Goal: Task Accomplishment & Management: Use online tool/utility

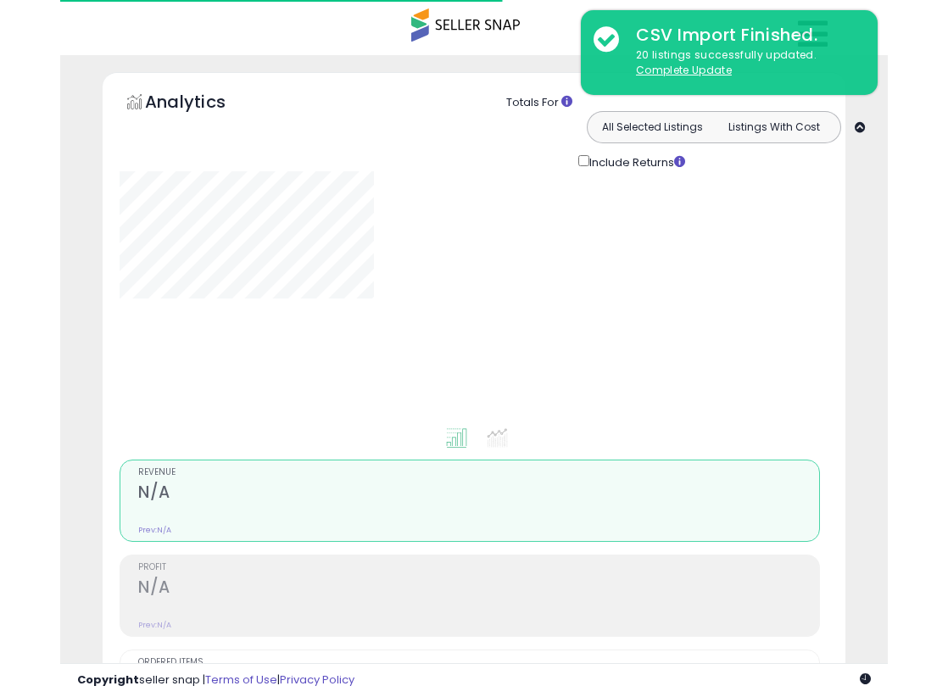
scroll to position [634, 0]
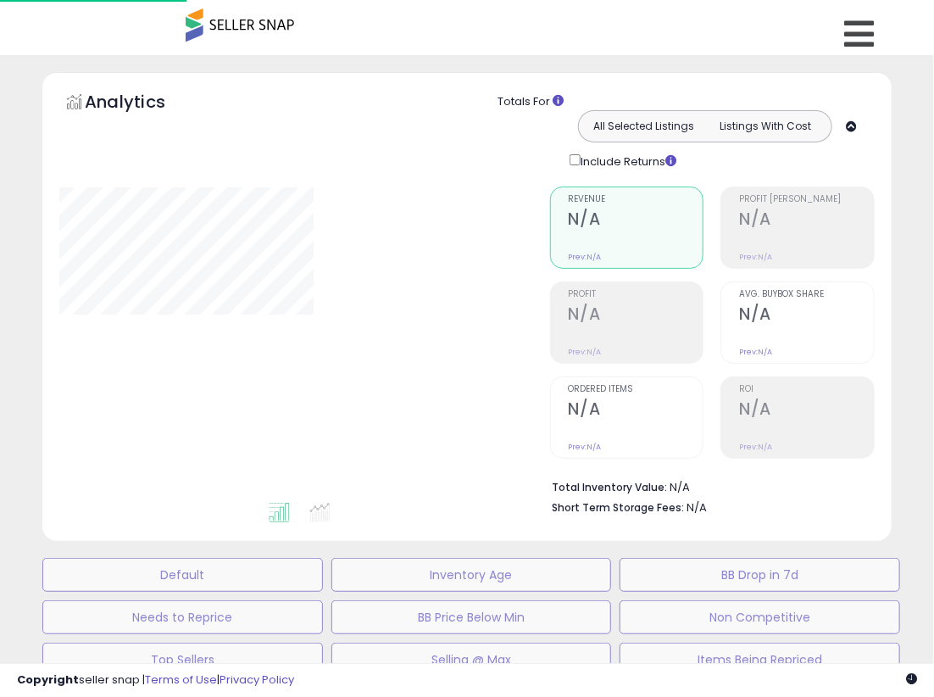
scroll to position [634, 0]
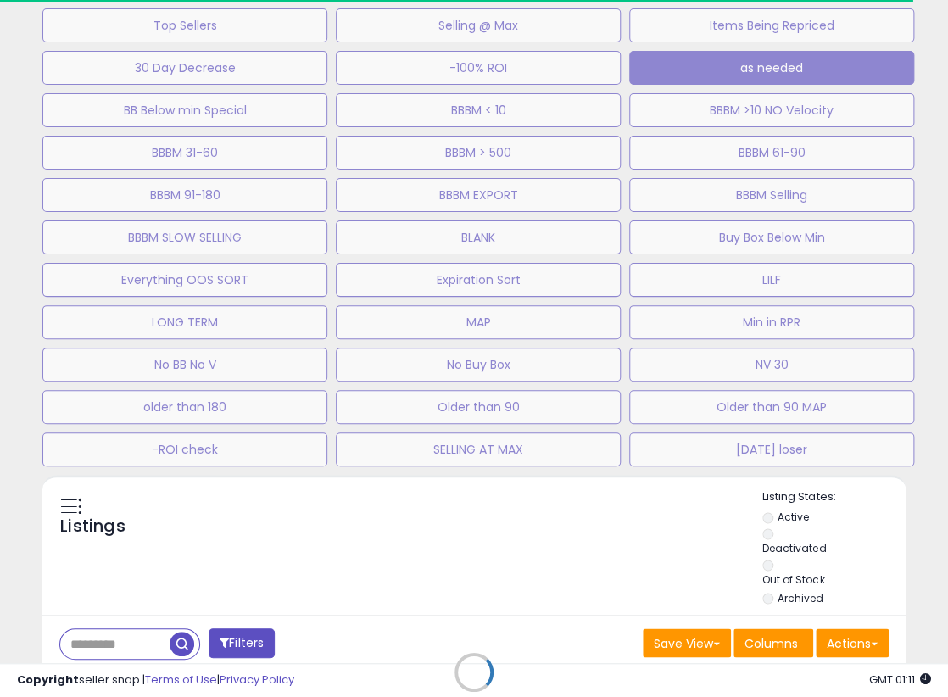
click at [933, 472] on div "**********" at bounding box center [473, 177] width 931 height 1478
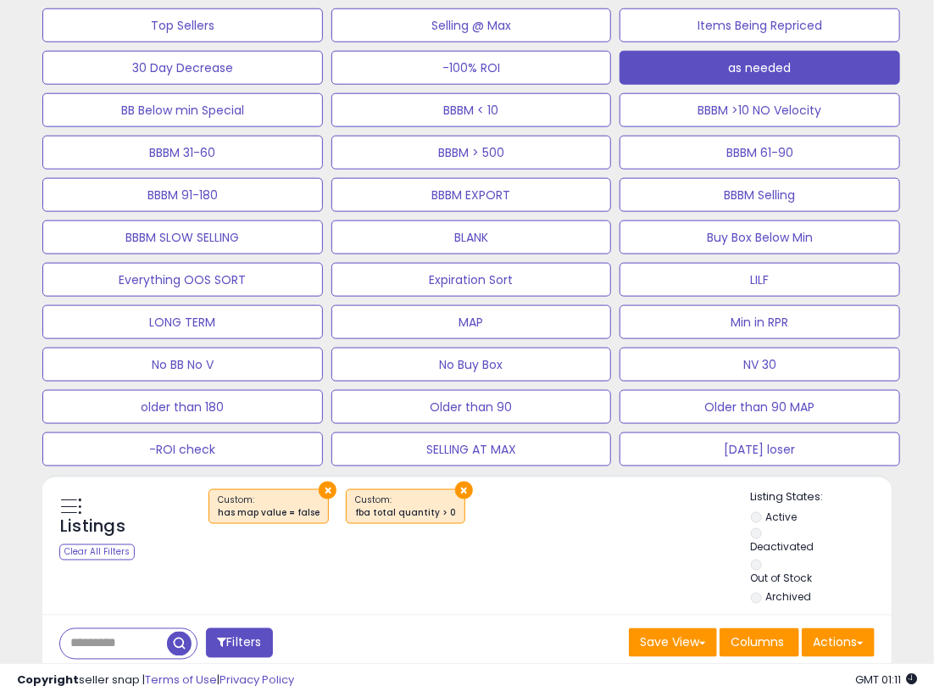
scroll to position [347, 490]
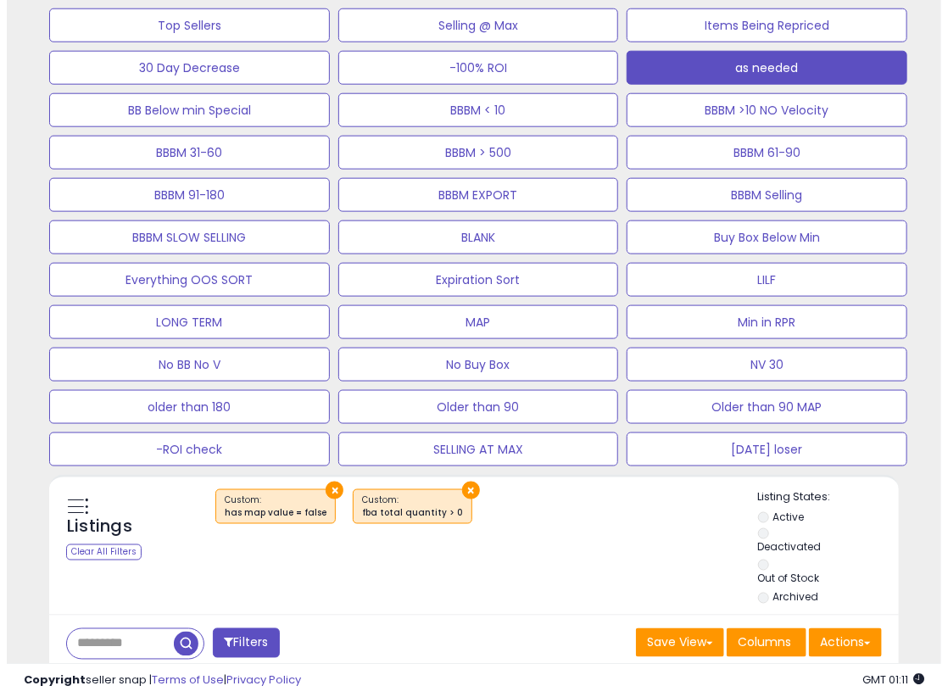
scroll to position [465, 0]
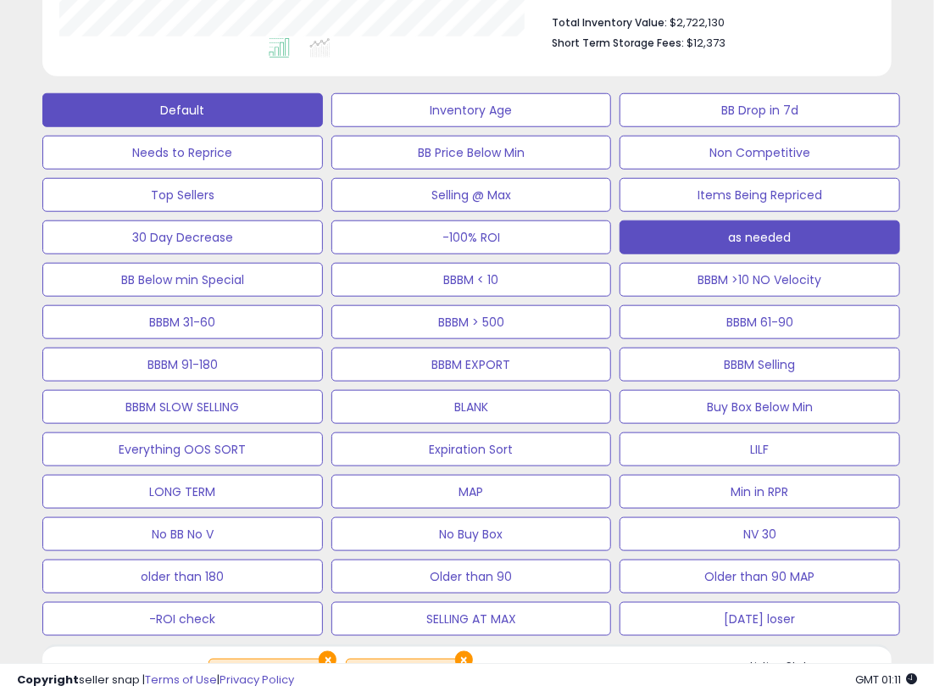
click at [203, 111] on button "Default" at bounding box center [182, 110] width 281 height 34
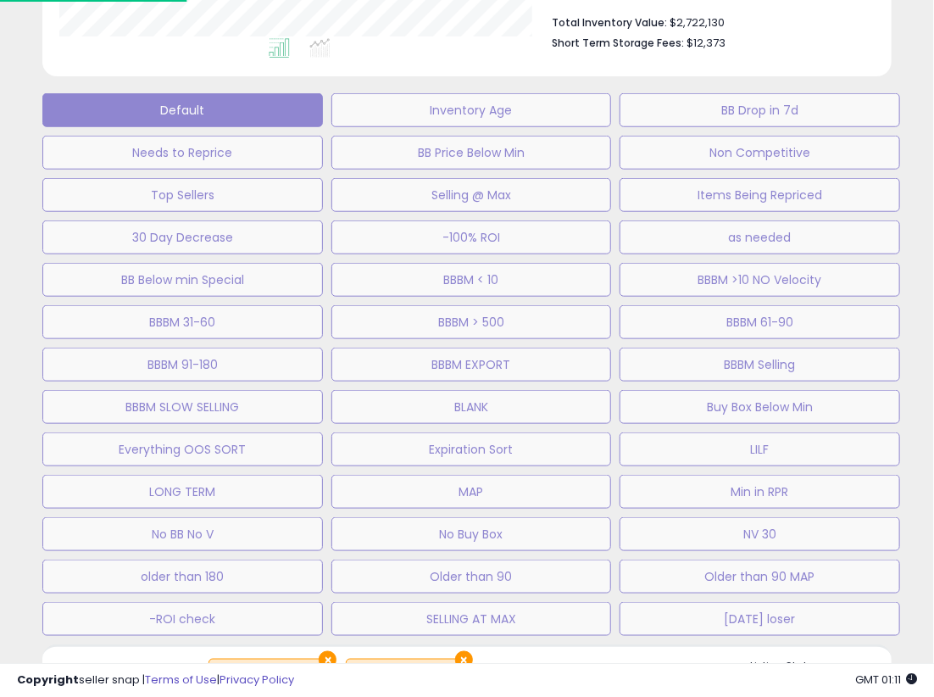
scroll to position [347, 498]
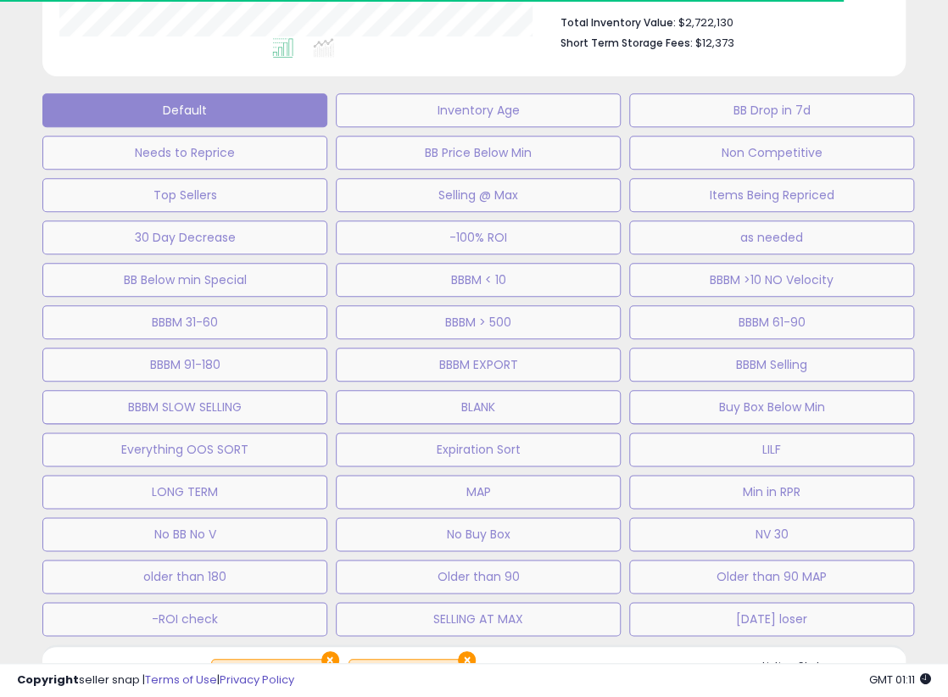
select select "**"
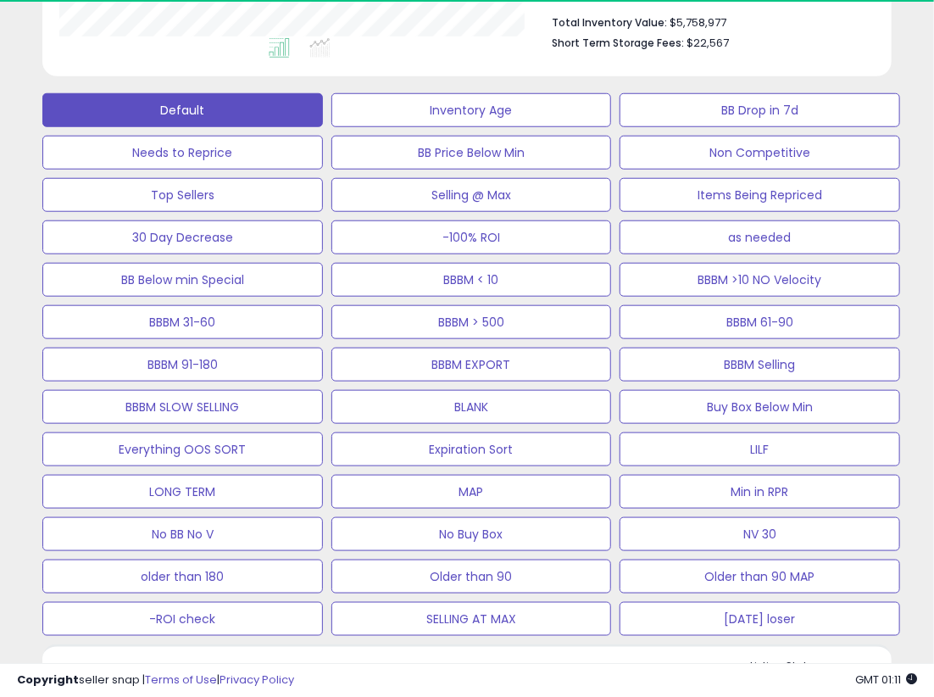
scroll to position [347, 490]
click at [922, 548] on div "Default Inventory Age BB Drop in 7d Needs to Reprice BB Price Below Min Non Com…" at bounding box center [466, 360] width 917 height 551
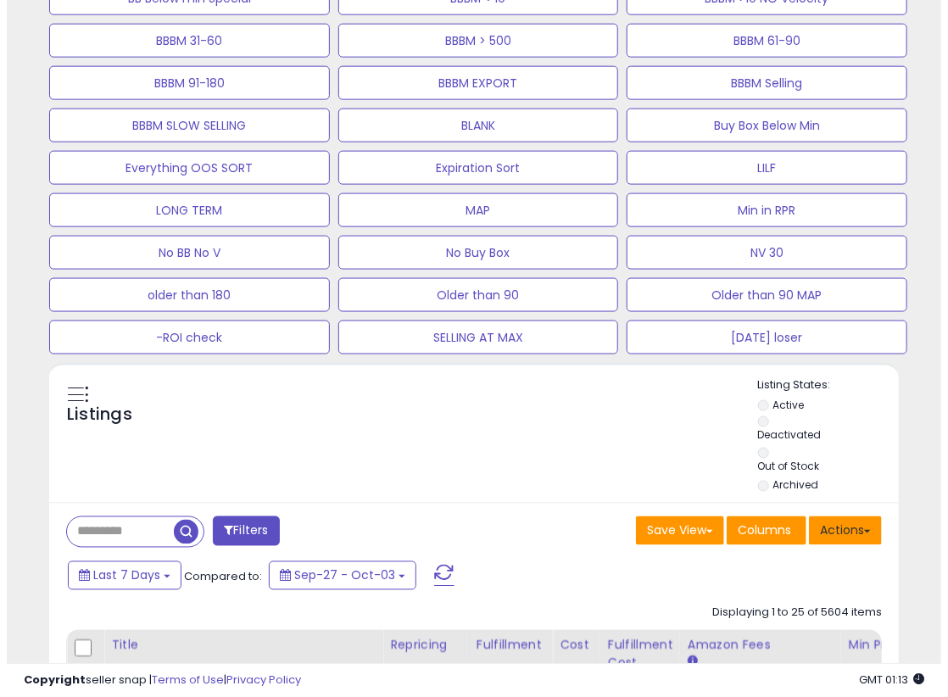
scroll to position [762, 0]
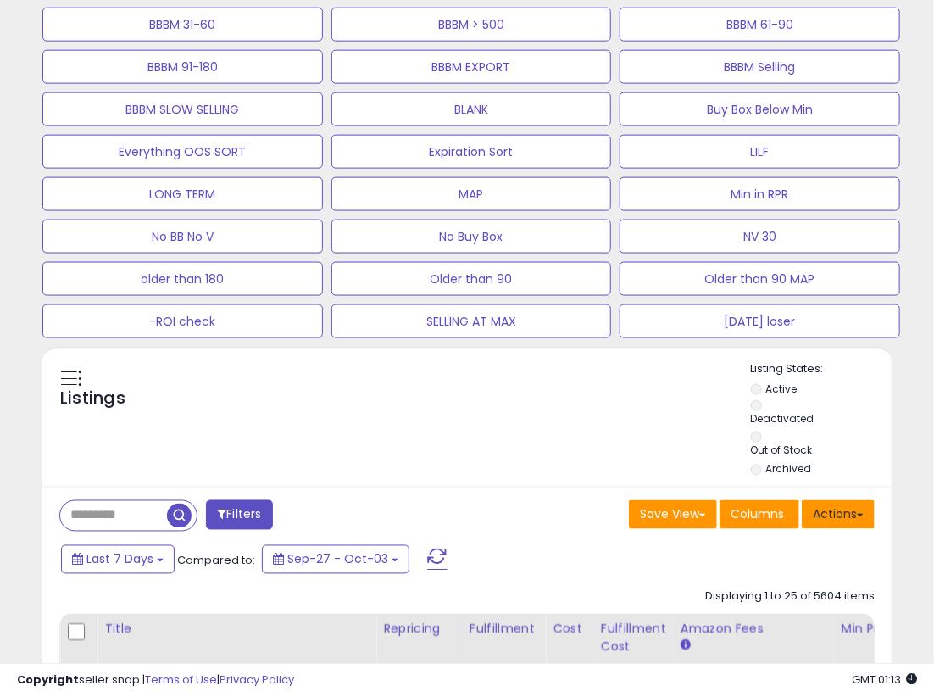
click at [861, 516] on button "Actions" at bounding box center [838, 514] width 73 height 29
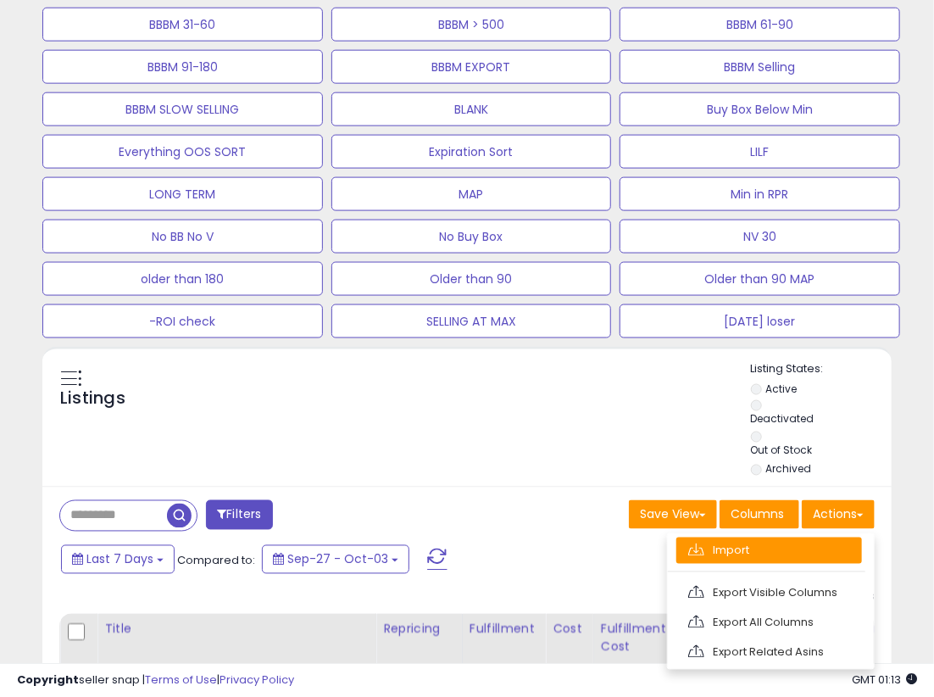
click at [726, 550] on link "Import" at bounding box center [770, 550] width 186 height 26
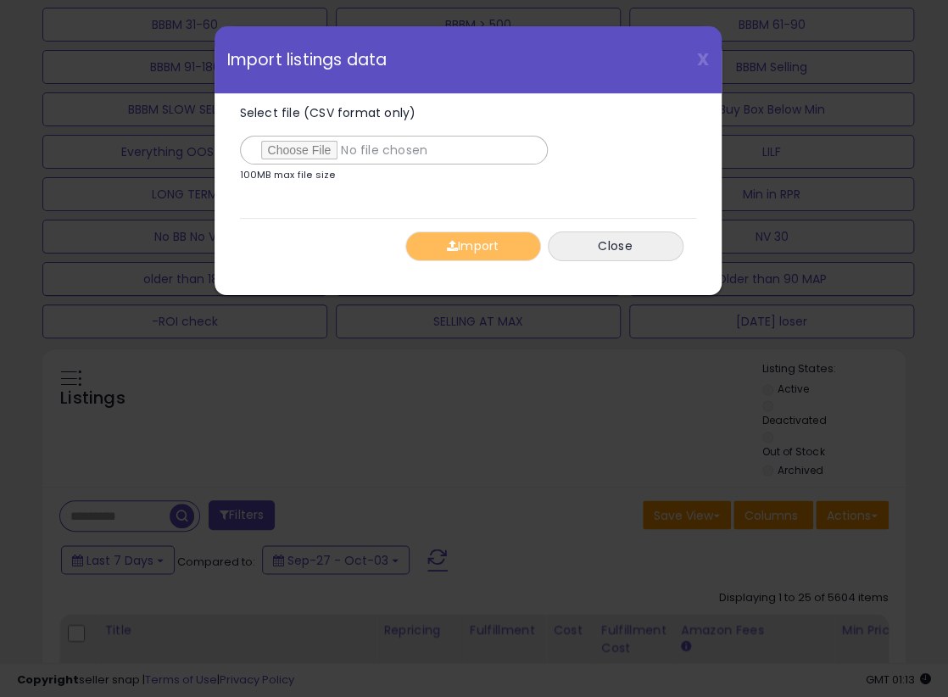
type input "**********"
click at [348, 237] on div "Import Close" at bounding box center [468, 246] width 456 height 56
click at [468, 242] on button "Import" at bounding box center [473, 246] width 136 height 30
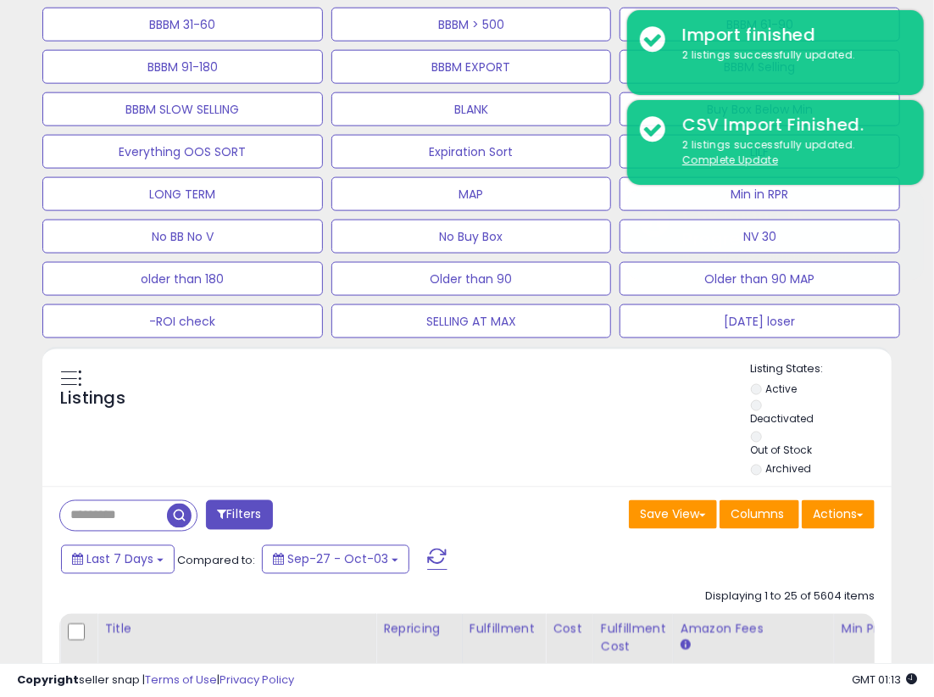
scroll to position [748, 0]
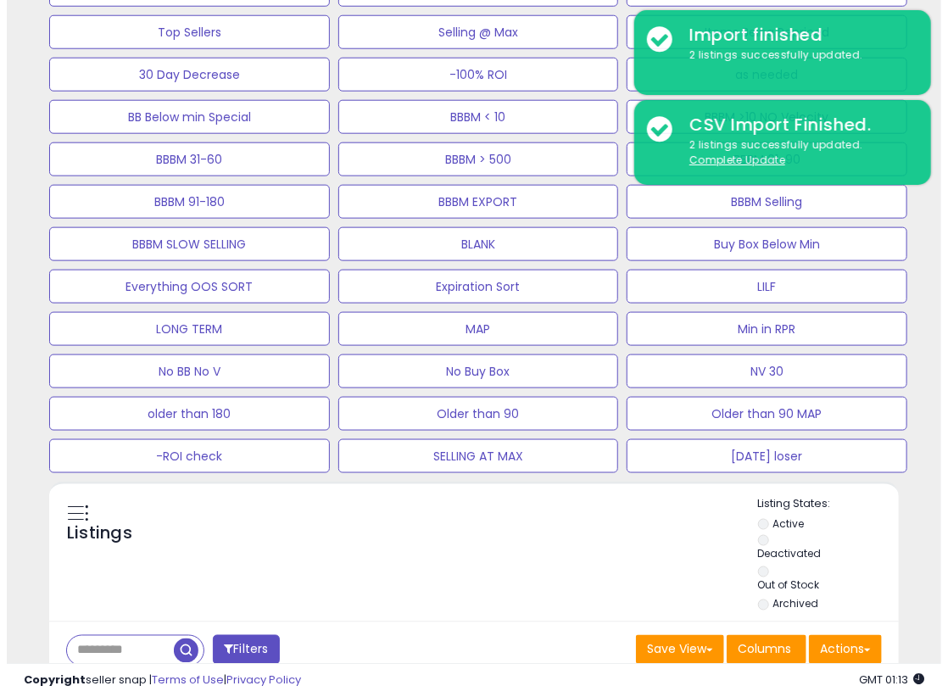
scroll to position [617, 0]
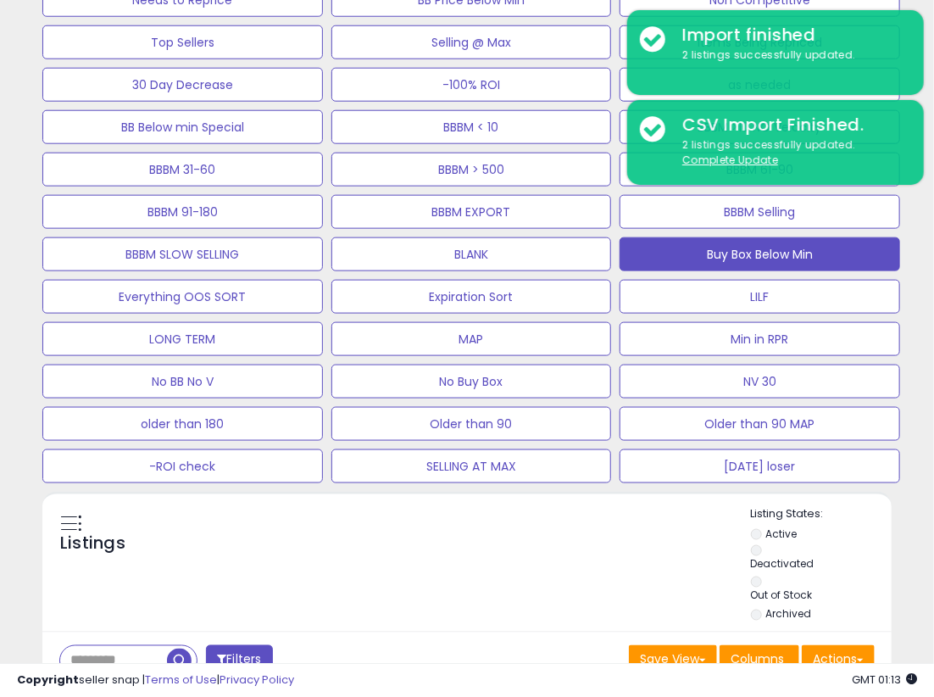
click at [821, 253] on button "Buy Box Below Min" at bounding box center [760, 254] width 281 height 34
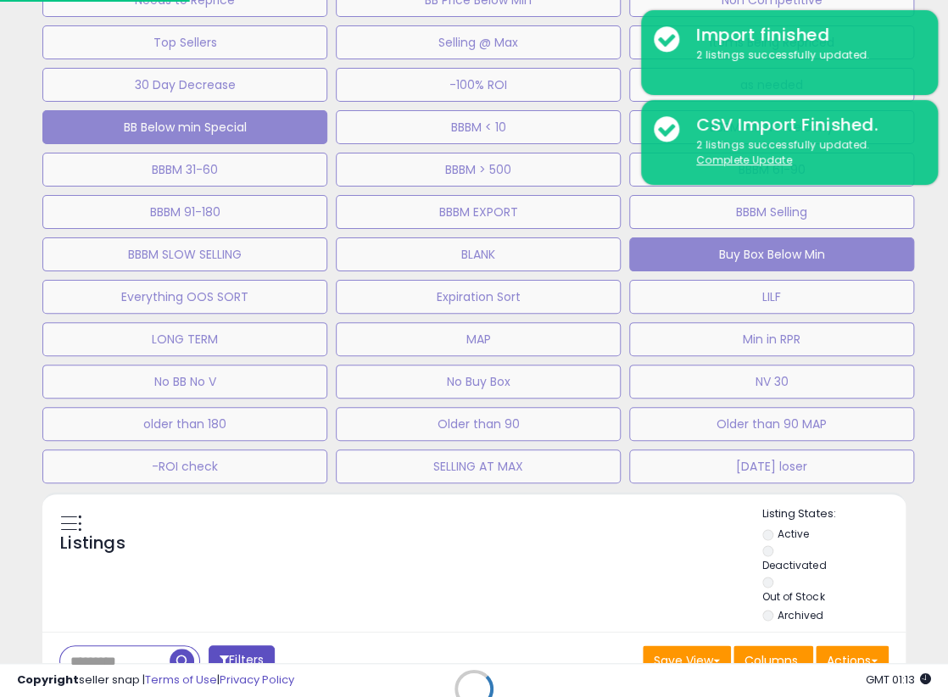
scroll to position [347, 498]
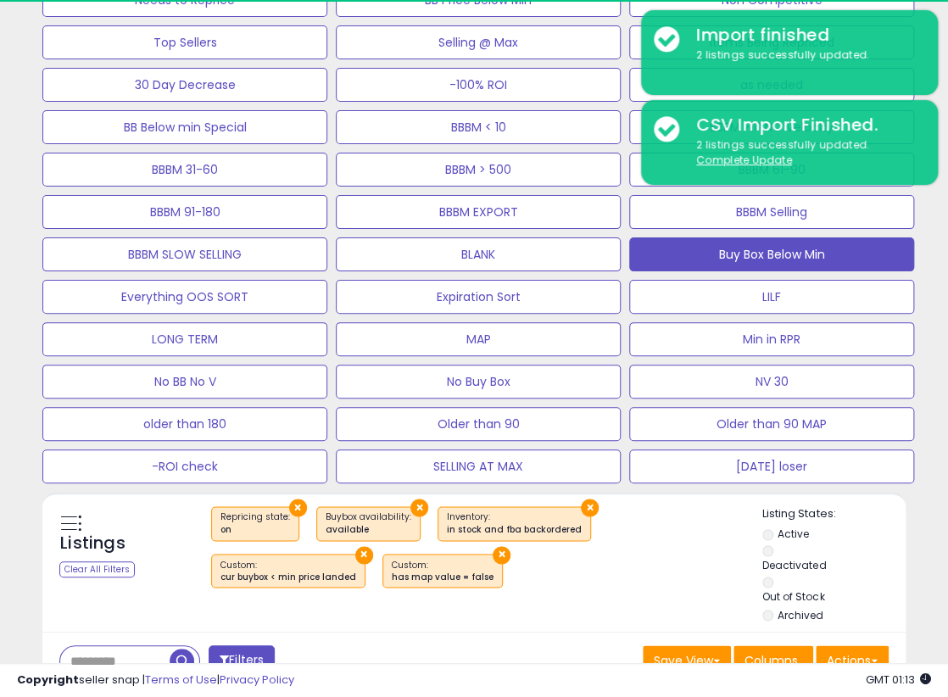
click at [927, 362] on div "Default Inventory Age BB Drop in 7d Needs to Reprice BB Price Below Min Non Com…" at bounding box center [473, 207] width 931 height 551
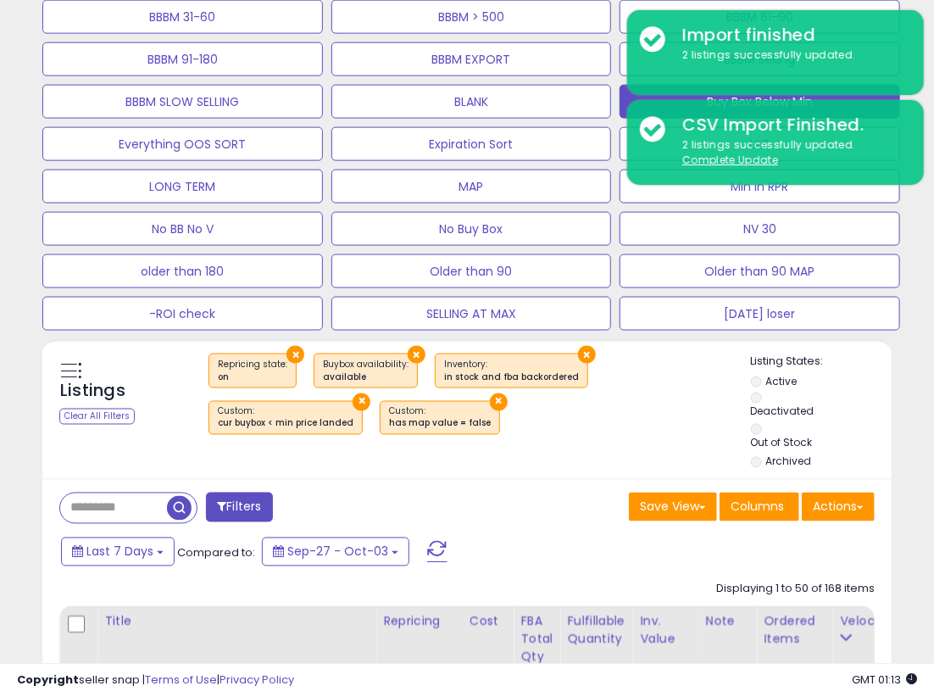
scroll to position [347, 490]
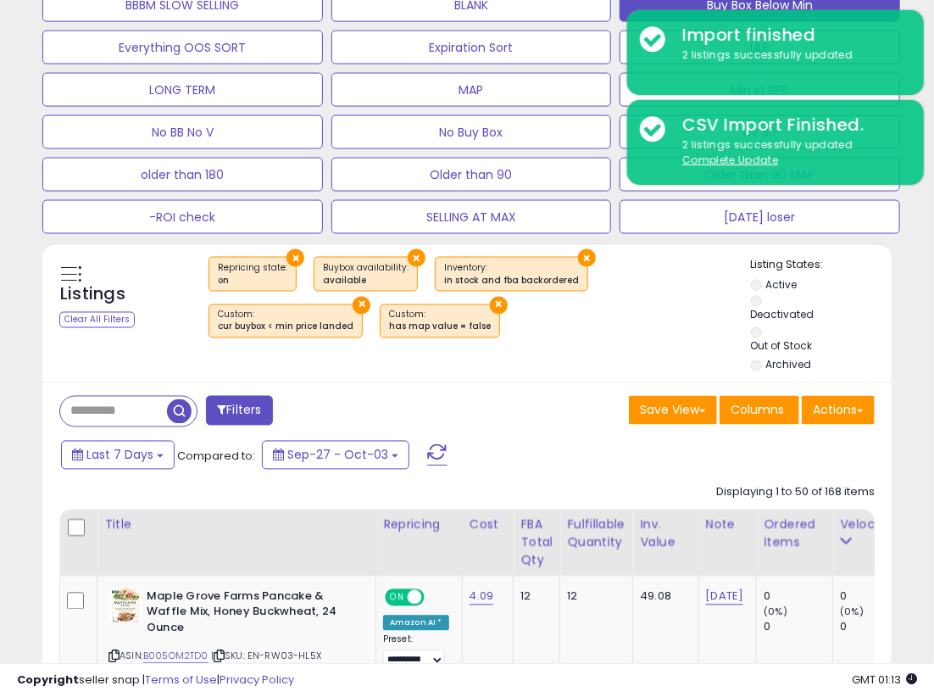
scroll to position [872, 0]
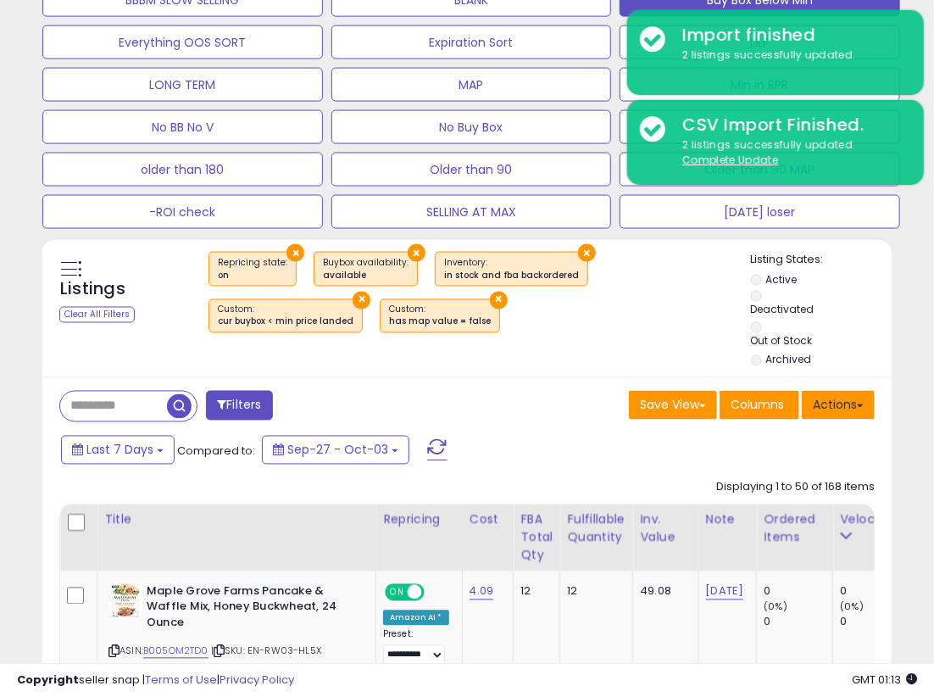
click at [866, 408] on button "Actions" at bounding box center [838, 405] width 73 height 29
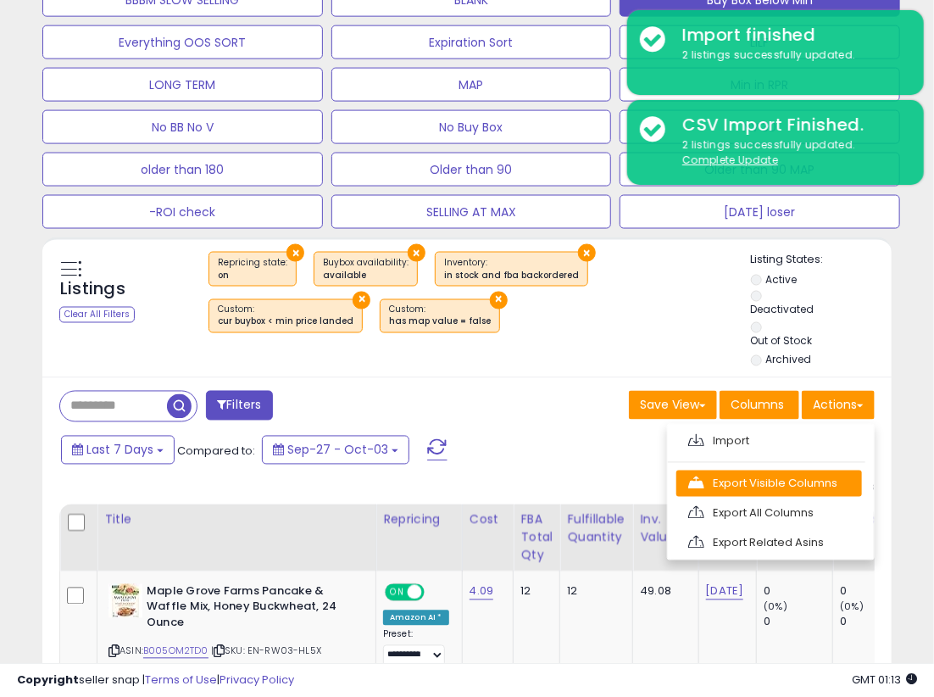
click at [783, 482] on link "Export Visible Columns" at bounding box center [770, 484] width 186 height 26
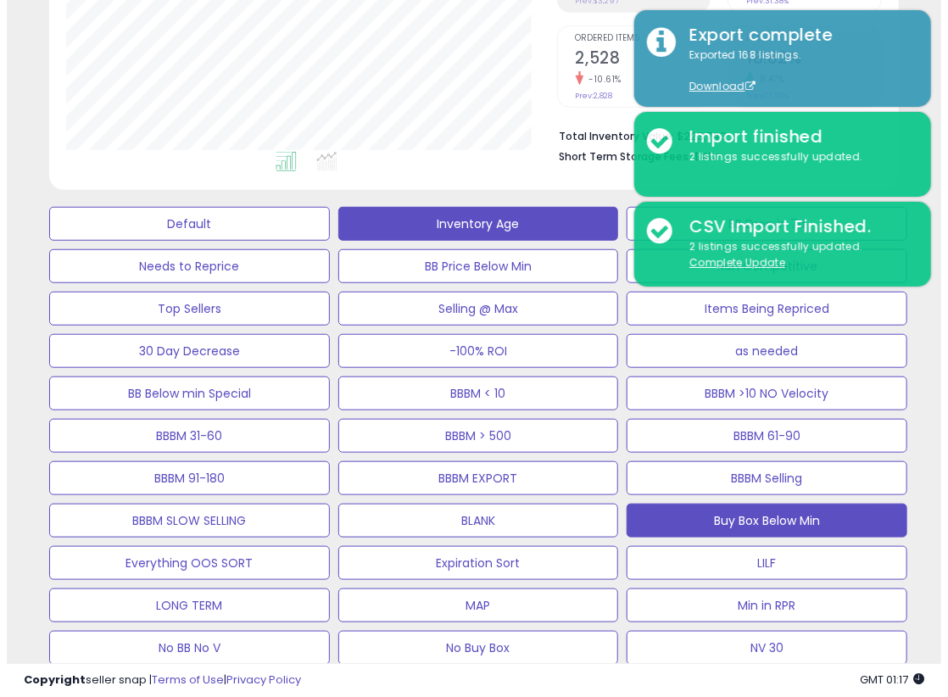
scroll to position [349, 0]
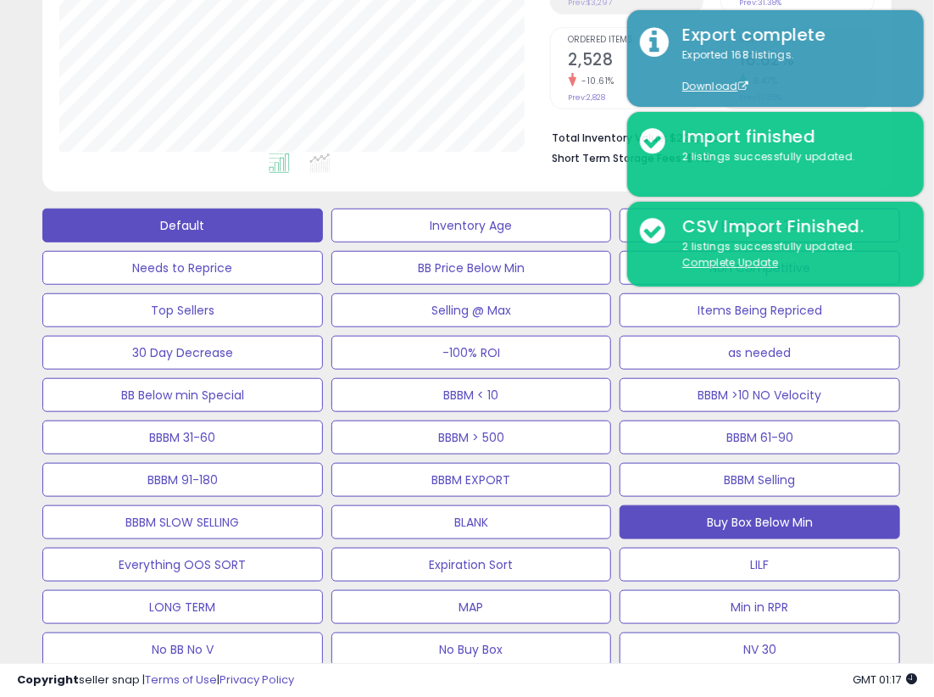
click at [231, 218] on button "Default" at bounding box center [182, 226] width 281 height 34
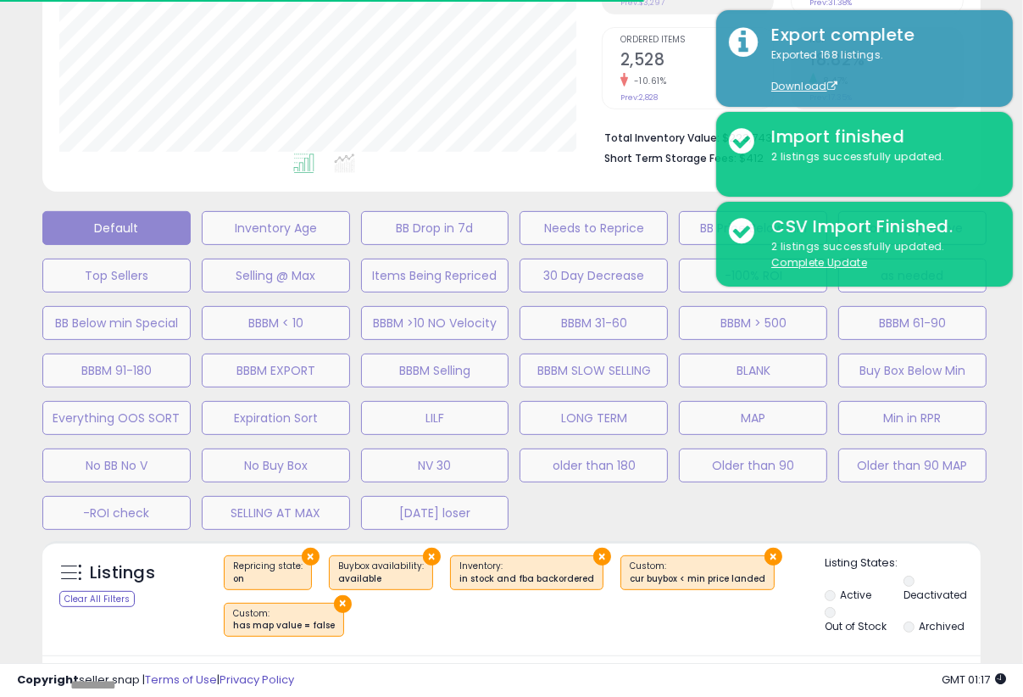
scroll to position [347, 543]
click at [933, 512] on div "Default Inventory Age BB Drop in 7d Needs to Reprice BB Price Below Min Non Com…" at bounding box center [511, 366] width 981 height 332
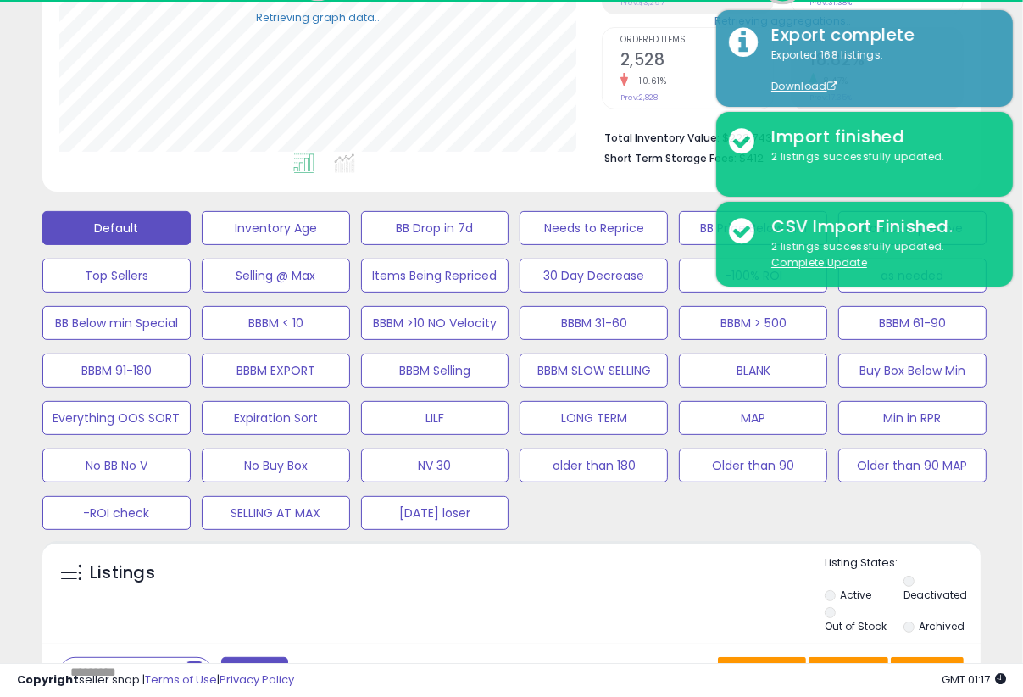
select select "**"
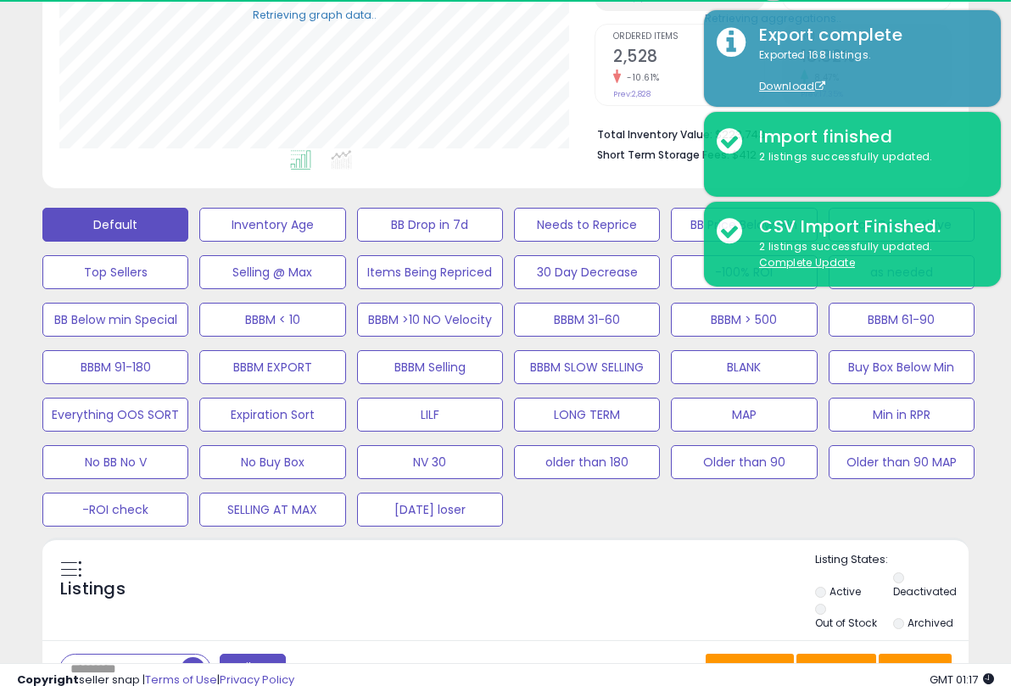
scroll to position [354, 0]
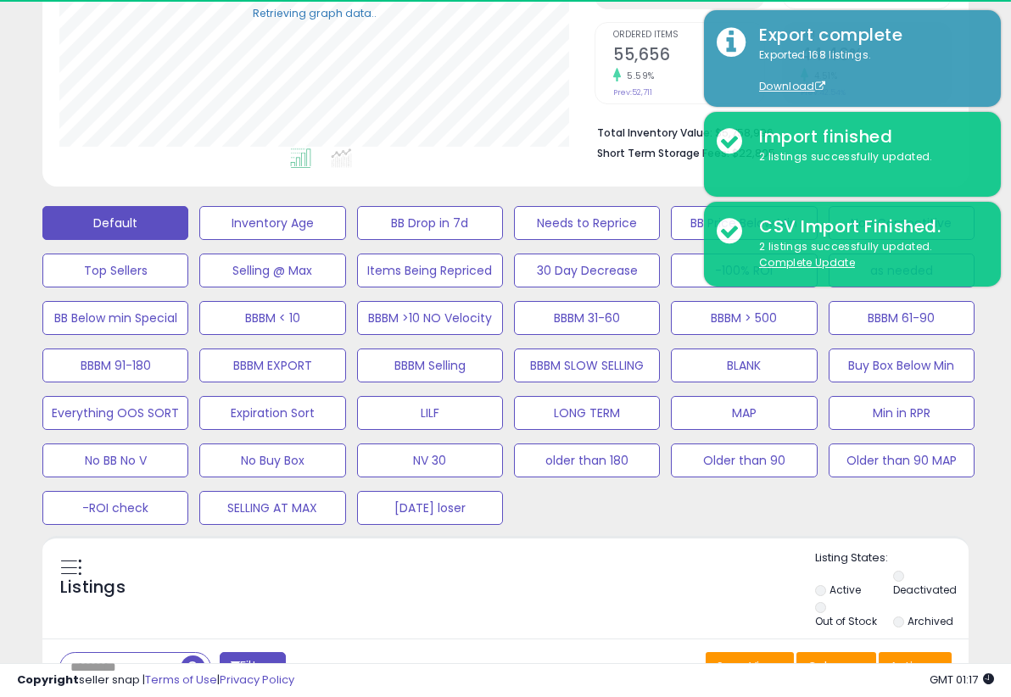
click at [933, 514] on div "Default Inventory Age BB Drop in 7d Needs to Reprice BB Price Below Min Non Com…" at bounding box center [505, 361] width 968 height 332
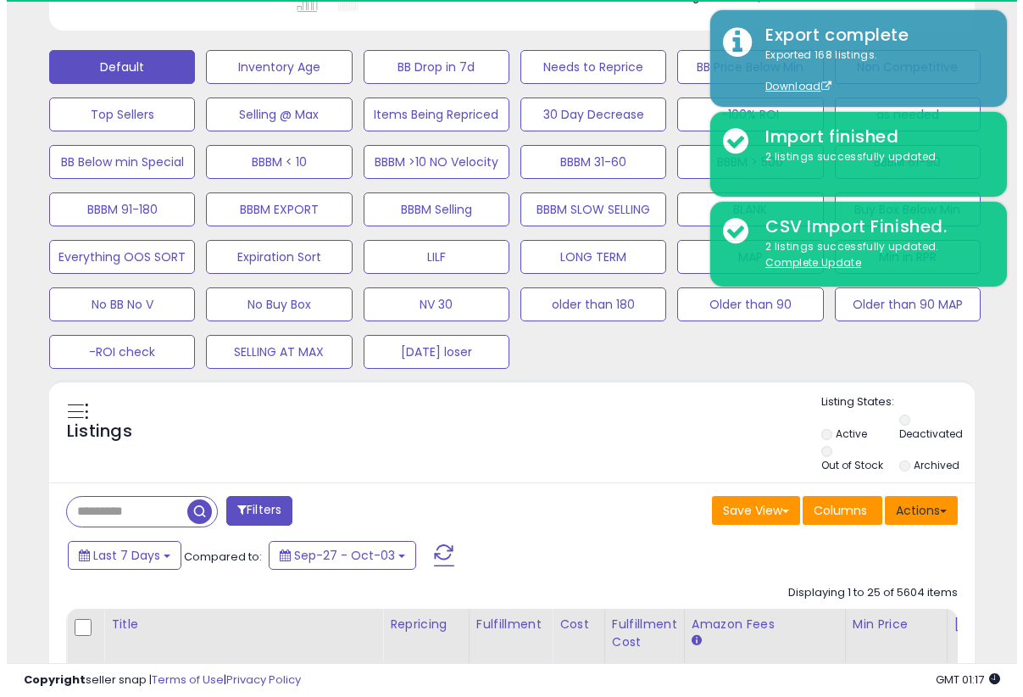
scroll to position [553, 0]
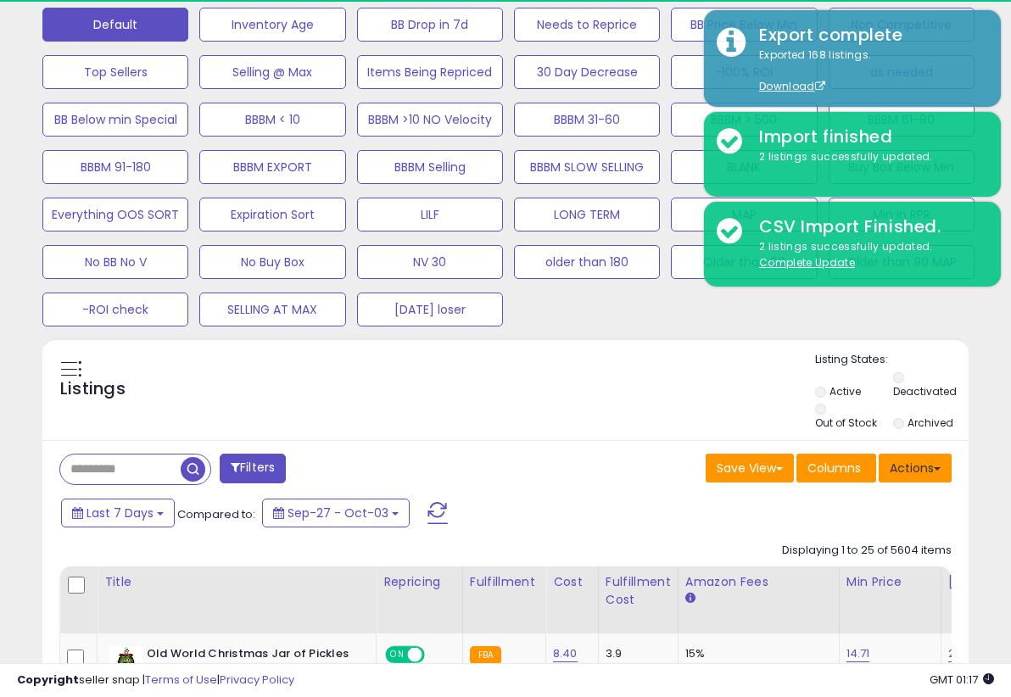
click at [933, 467] on span at bounding box center [936, 468] width 7 height 3
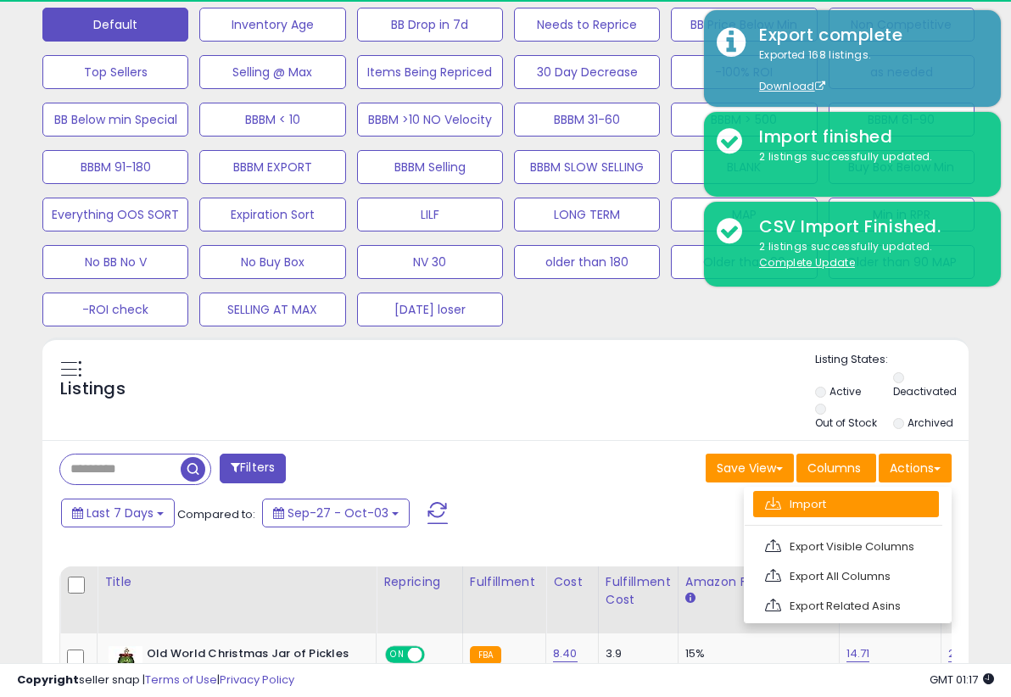
click at [855, 509] on link "Import" at bounding box center [846, 504] width 186 height 26
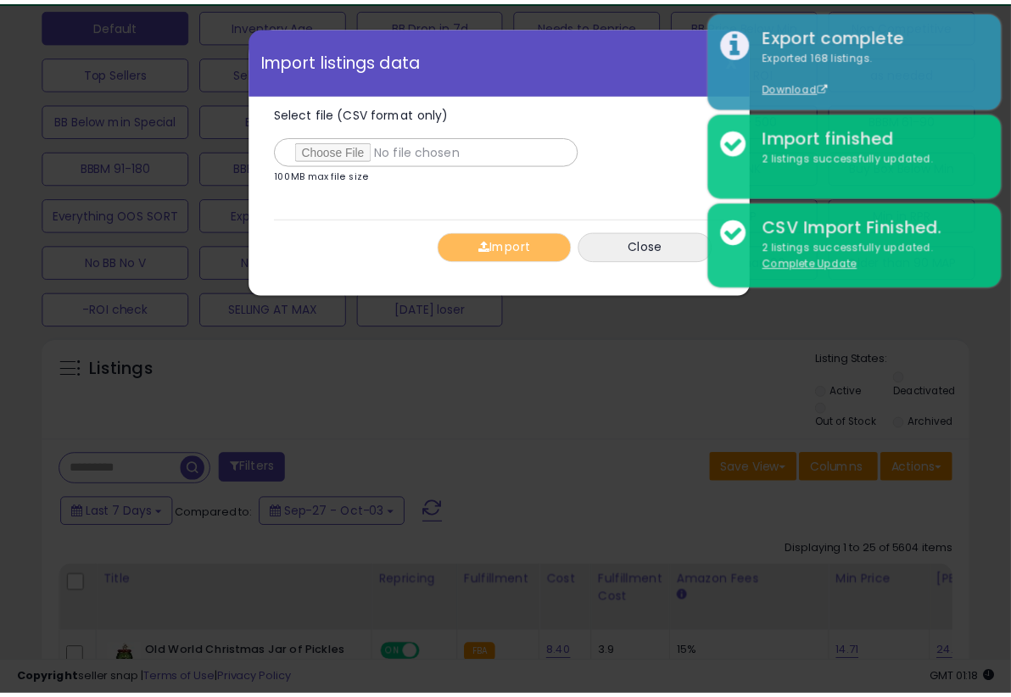
scroll to position [347, 543]
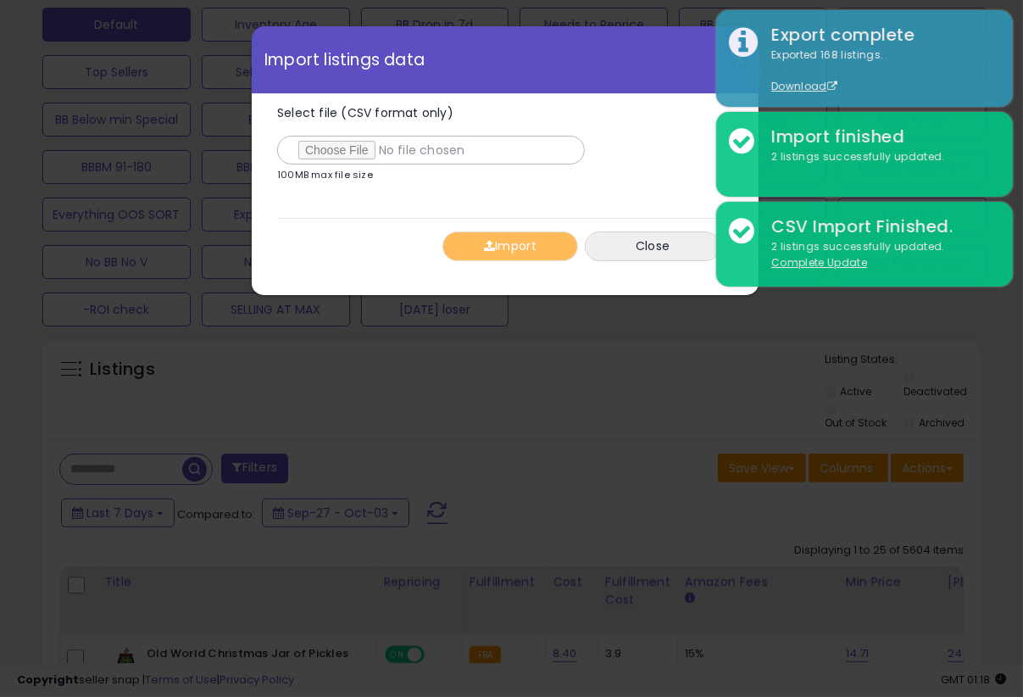
type input "**********"
click at [387, 247] on div "Import Close" at bounding box center [505, 246] width 456 height 56
click at [498, 248] on button "Import" at bounding box center [511, 246] width 136 height 30
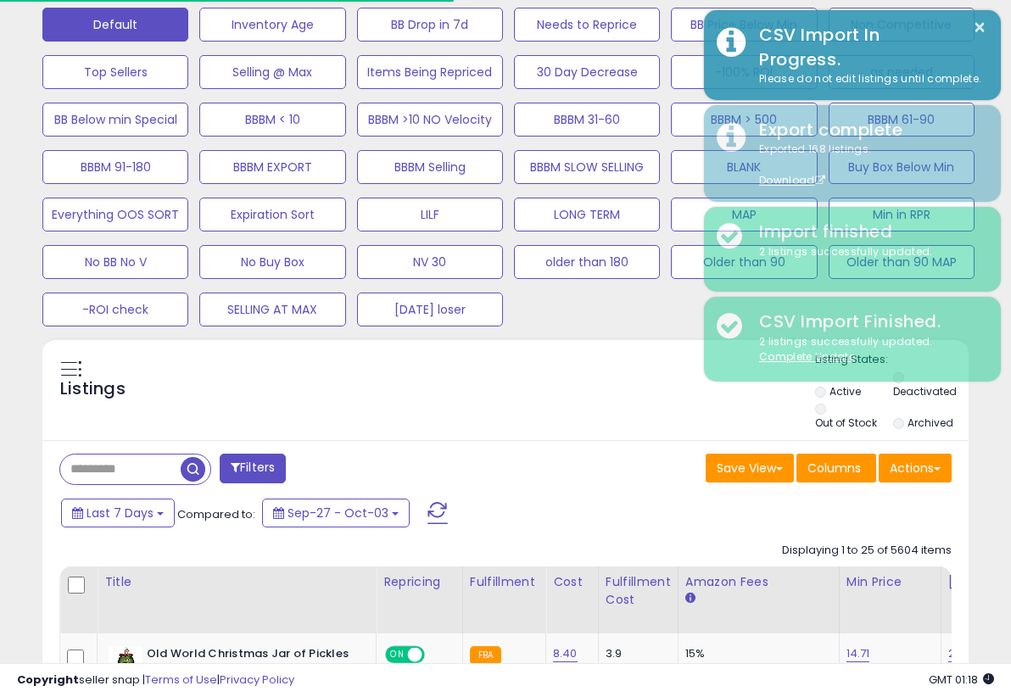
scroll to position [847436, 847249]
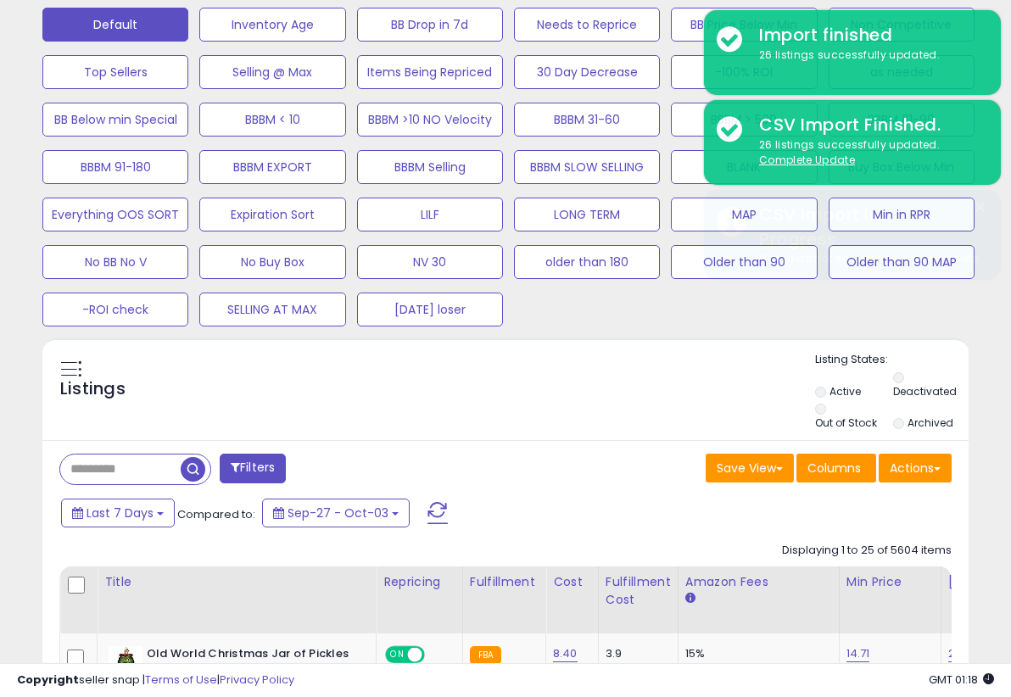
click at [471, 401] on div "Listings" at bounding box center [505, 392] width 926 height 81
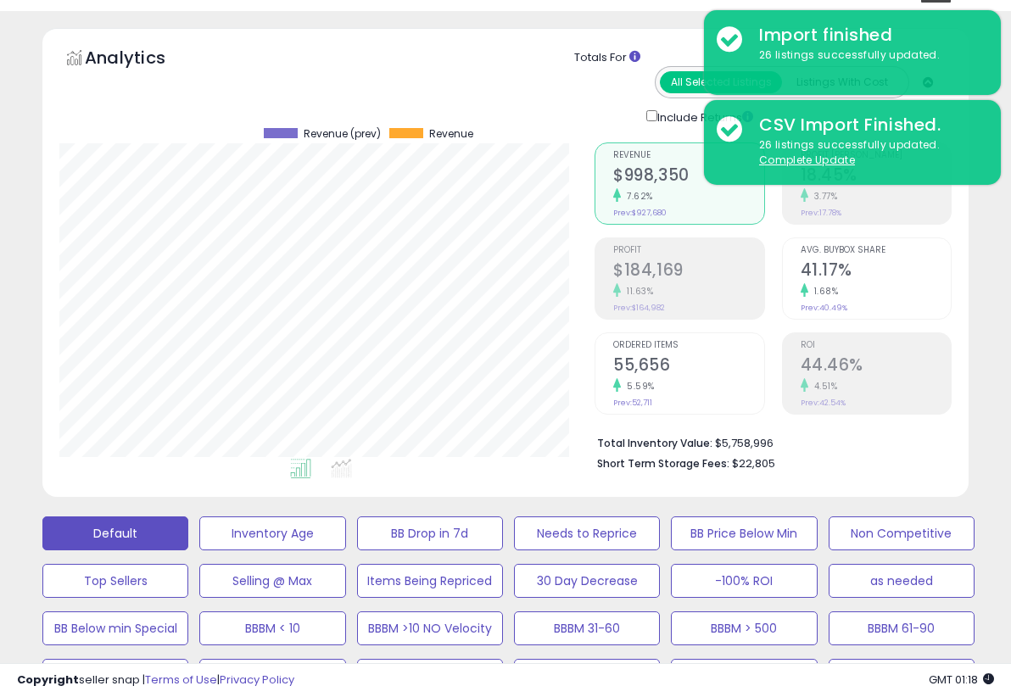
scroll to position [0, 0]
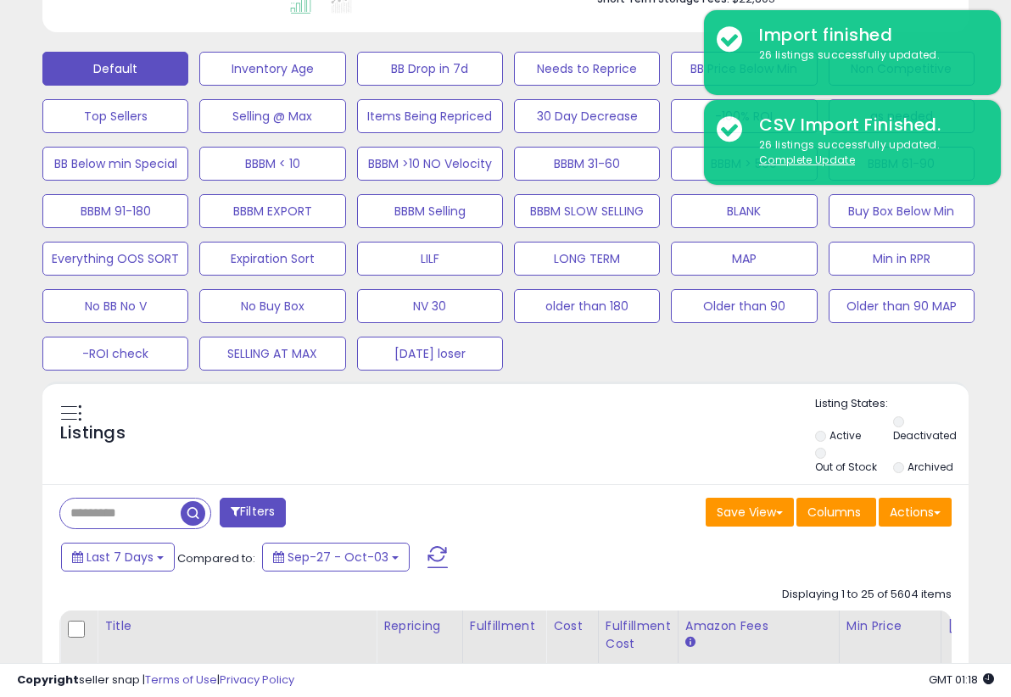
click at [615, 473] on div "Listings" at bounding box center [505, 436] width 926 height 81
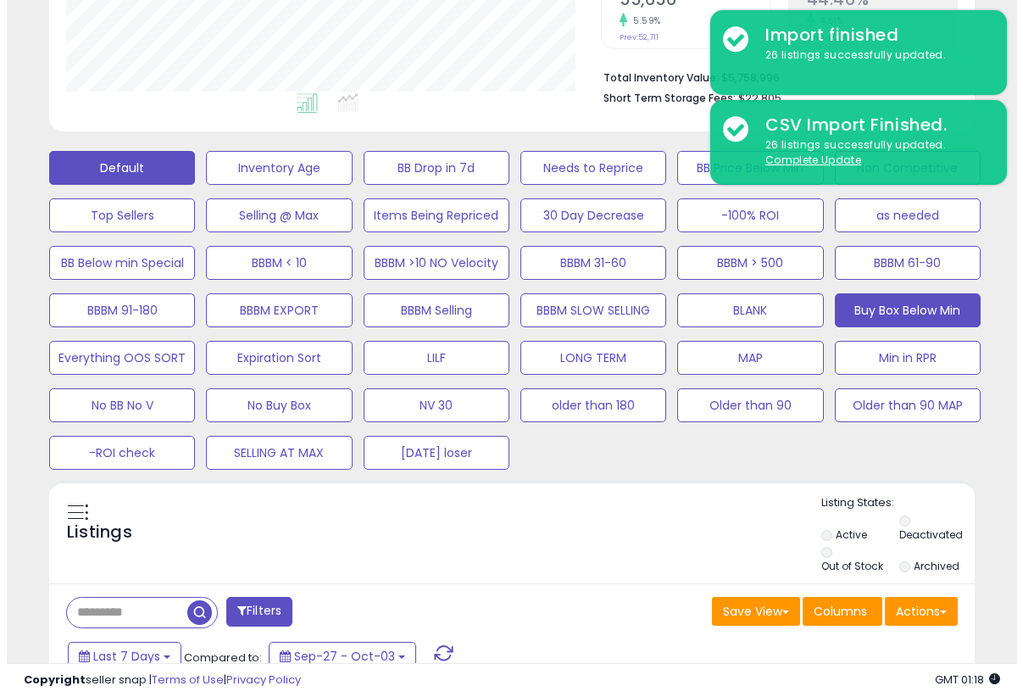
scroll to position [349, 0]
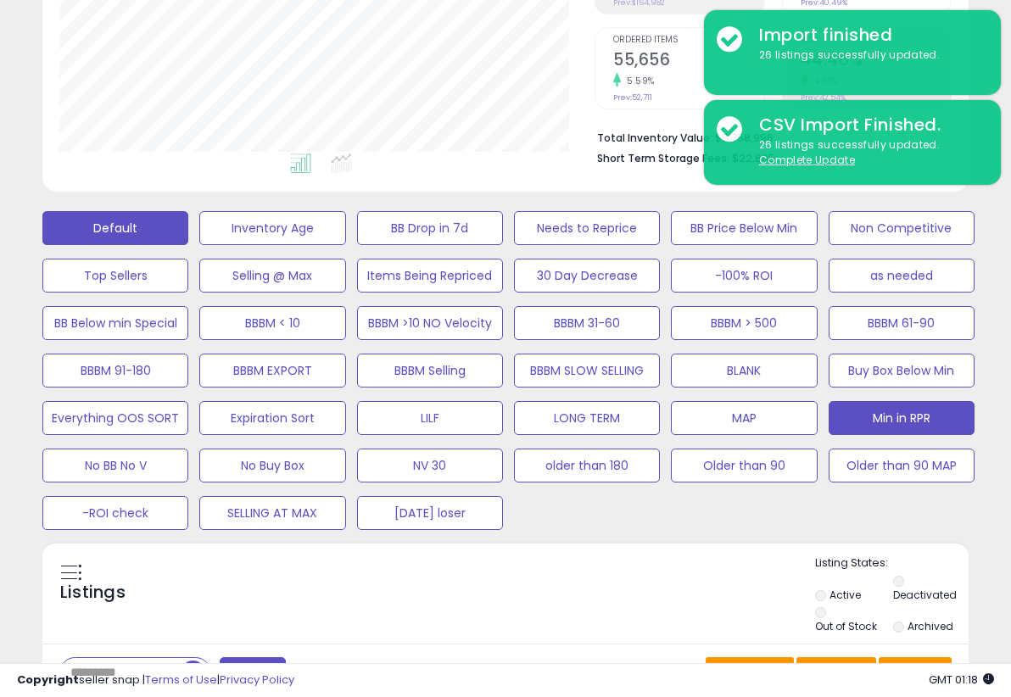
click at [875, 420] on button "Min in RPR" at bounding box center [901, 418] width 146 height 34
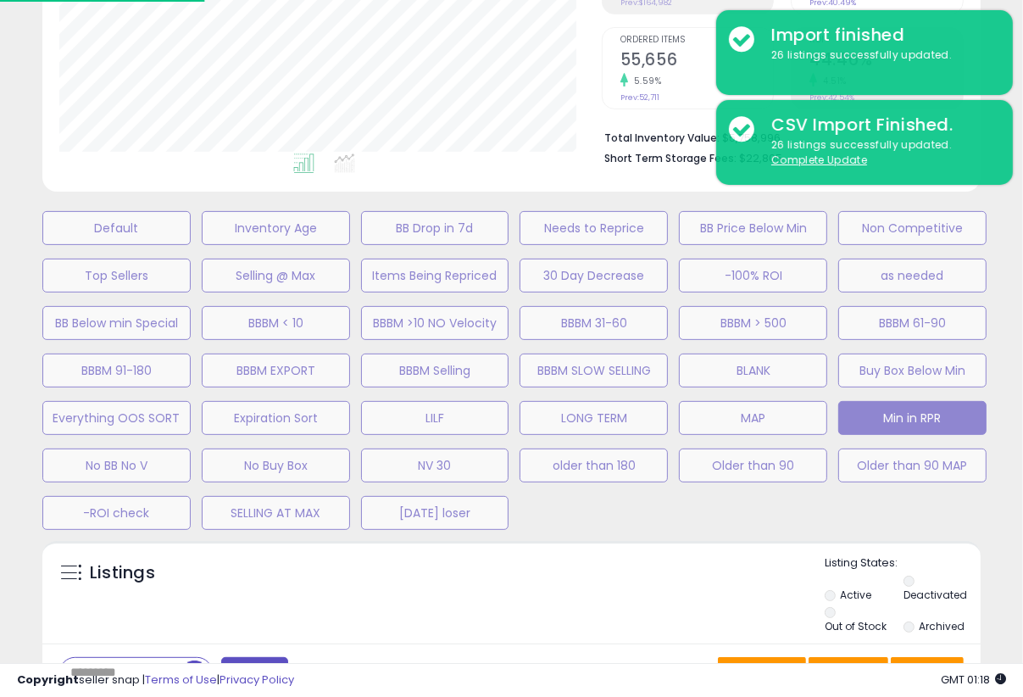
scroll to position [347, 543]
select select "**"
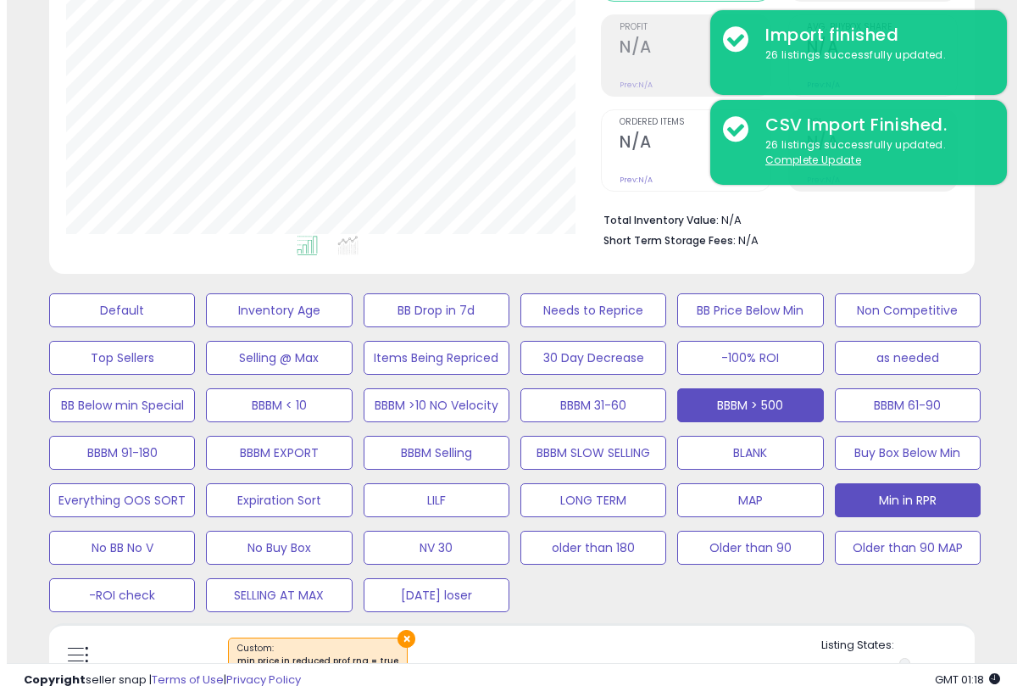
scroll to position [0, 0]
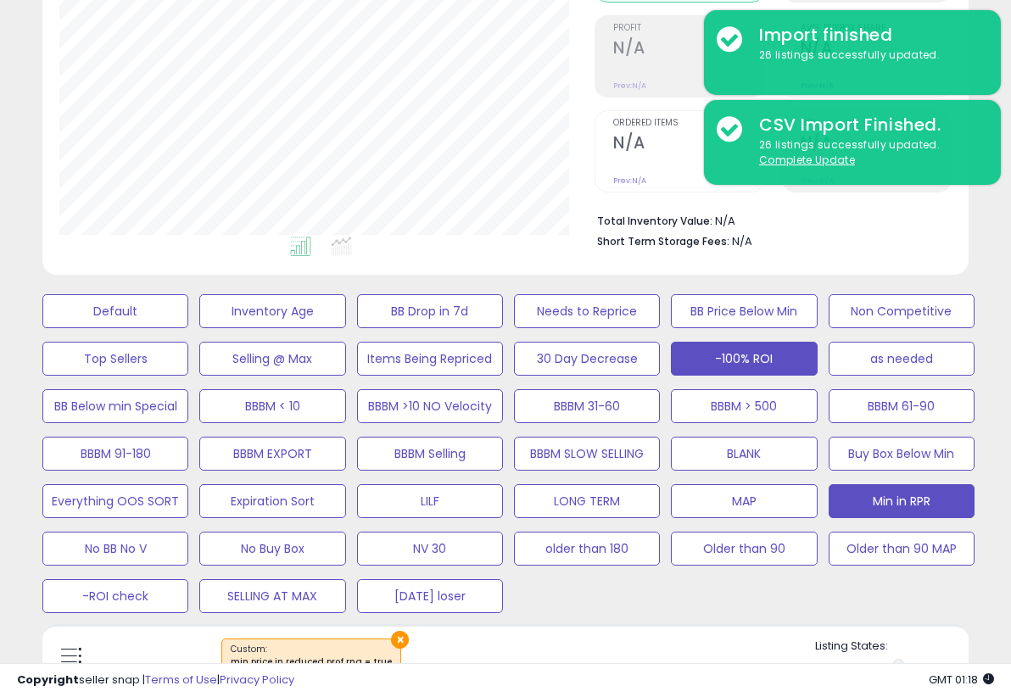
click at [766, 350] on button "-100% ROI" at bounding box center [744, 359] width 146 height 34
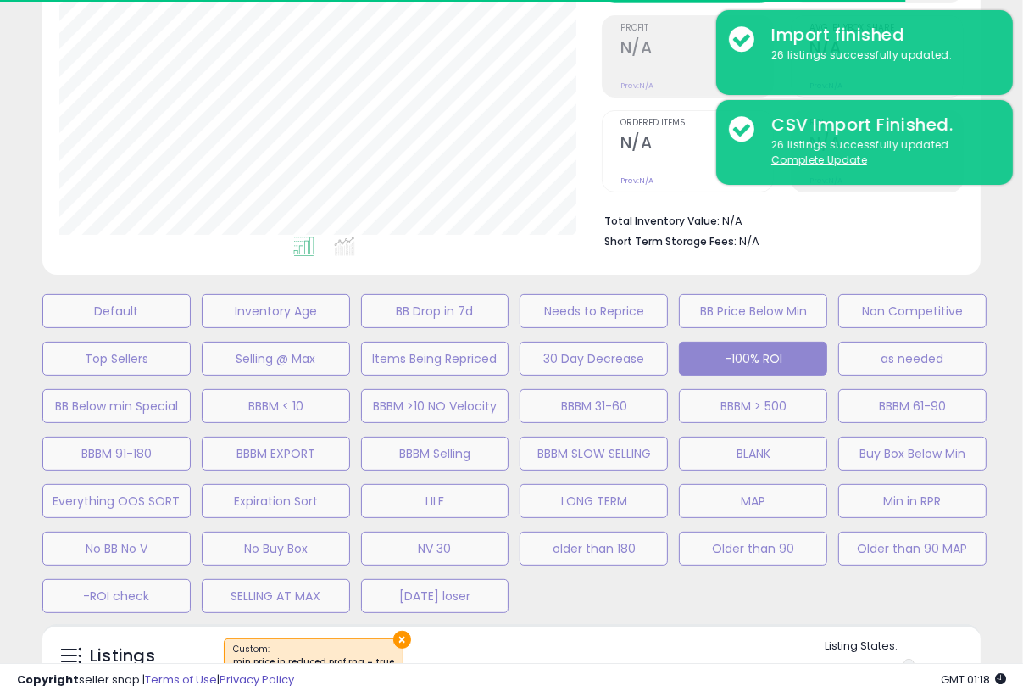
click at [566, 604] on div "Default Inventory Age BB Drop in 7d Needs to Reprice BB Price Below Min Non Com…" at bounding box center [511, 449] width 981 height 332
click at [587, 591] on div "Default Inventory Age BB Drop in 7d Needs to Reprice BB Price Below Min Non Com…" at bounding box center [511, 449] width 981 height 332
select select
select select "*"
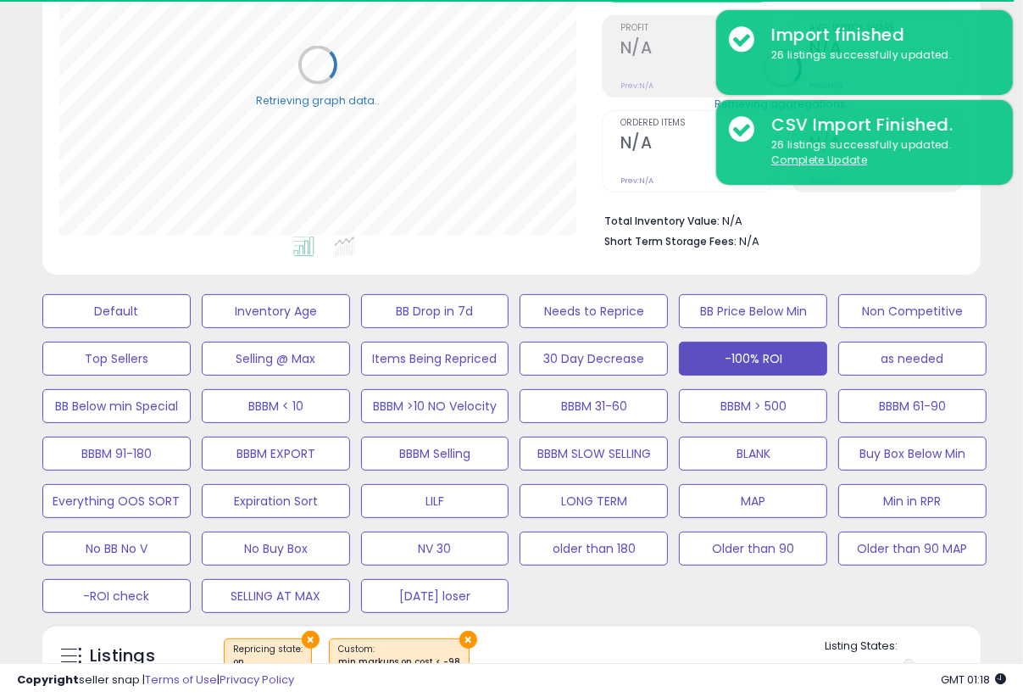
select select "**"
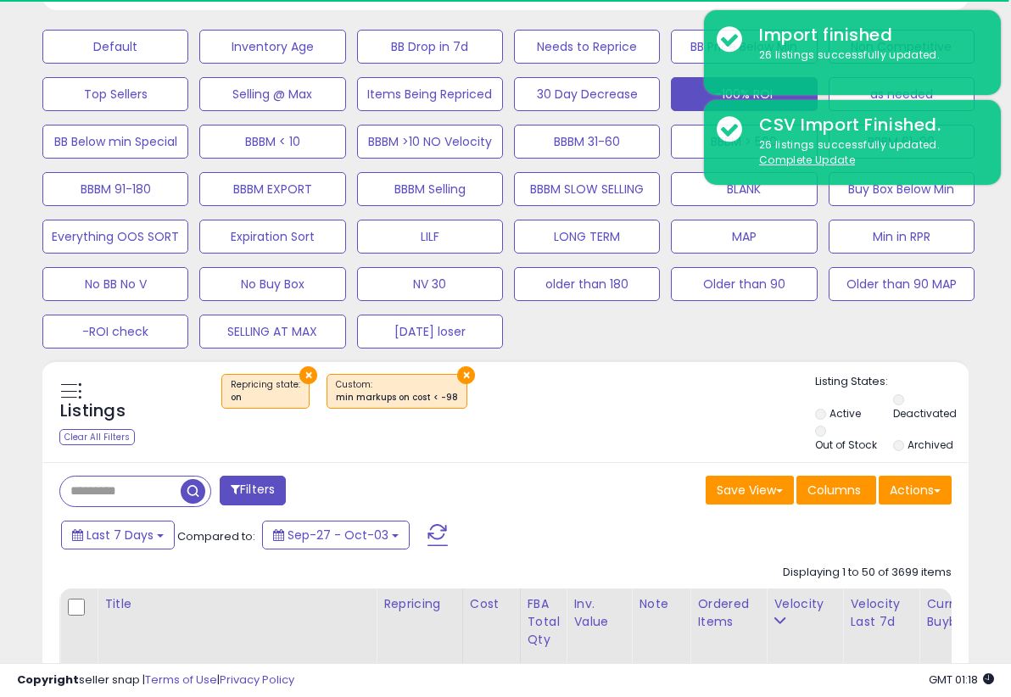
click at [270, 477] on button "Filters" at bounding box center [253, 491] width 66 height 30
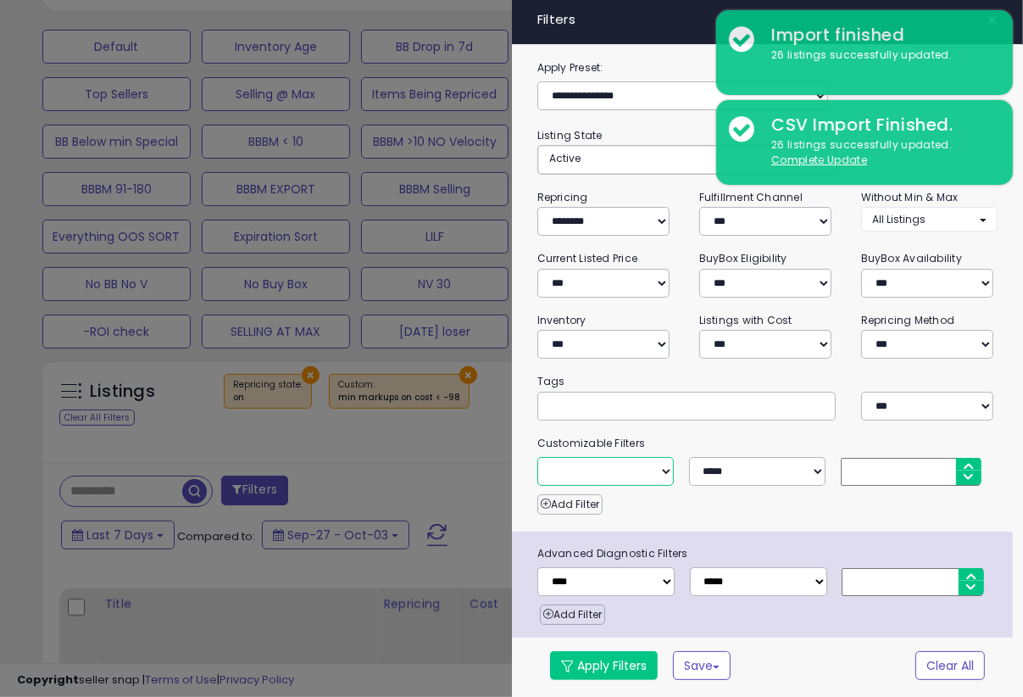
click at [658, 467] on select "**********" at bounding box center [605, 471] width 137 height 29
select select "**********"
click at [537, 457] on select "**********" at bounding box center [605, 471] width 137 height 29
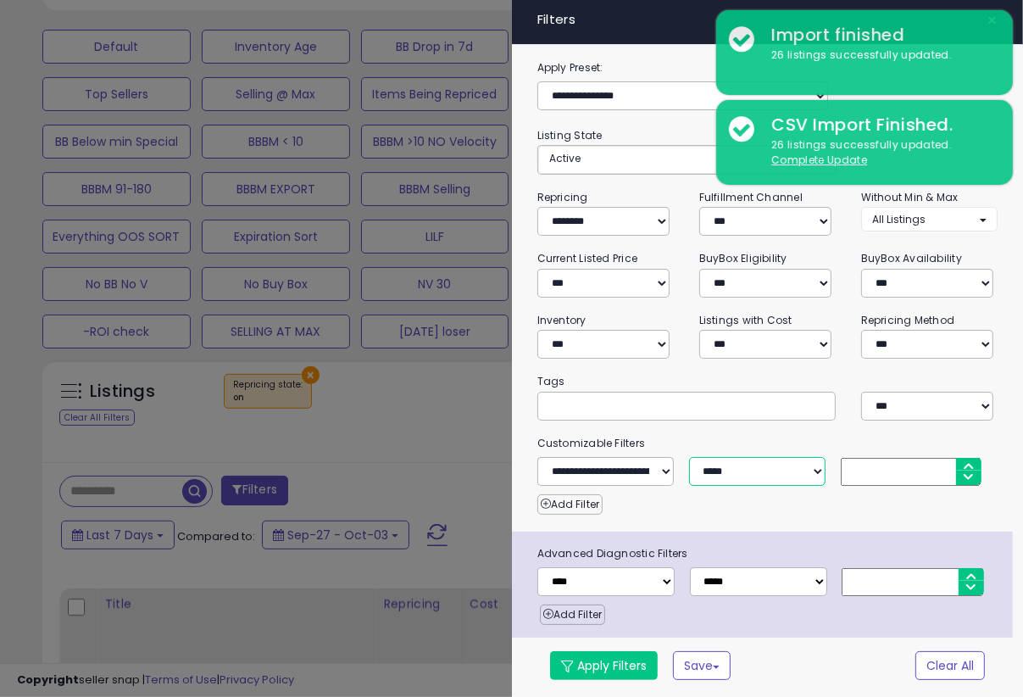
click at [814, 468] on select "**********" at bounding box center [757, 471] width 137 height 29
click at [689, 457] on select "**********" at bounding box center [757, 471] width 137 height 29
click at [883, 469] on input "number" at bounding box center [911, 472] width 141 height 28
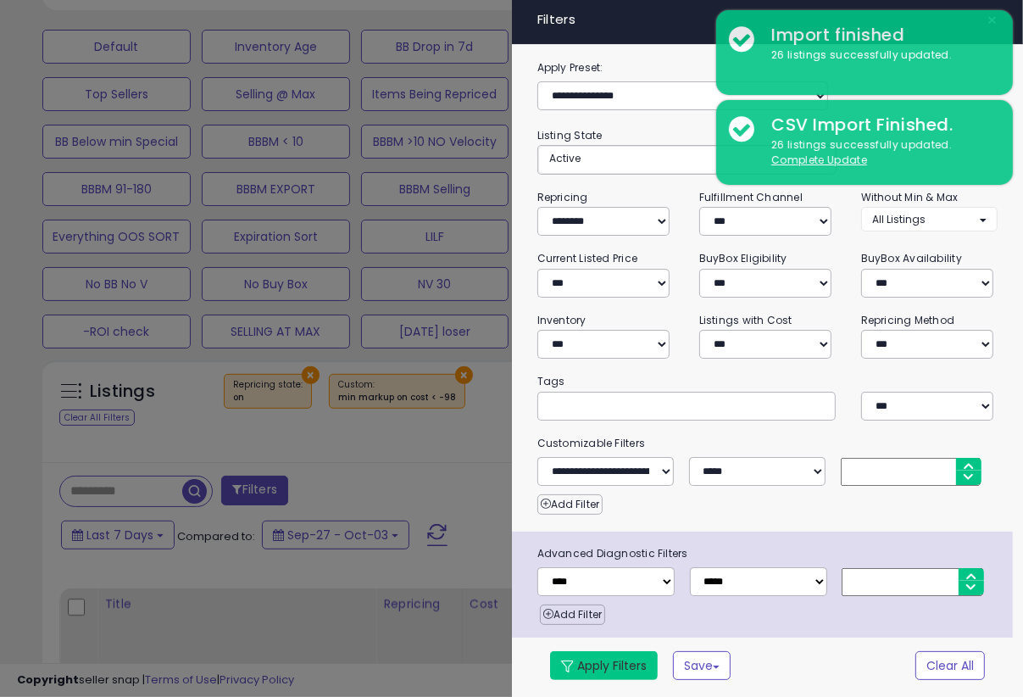
type input "***"
click at [624, 680] on button "Apply Filters" at bounding box center [604, 665] width 108 height 29
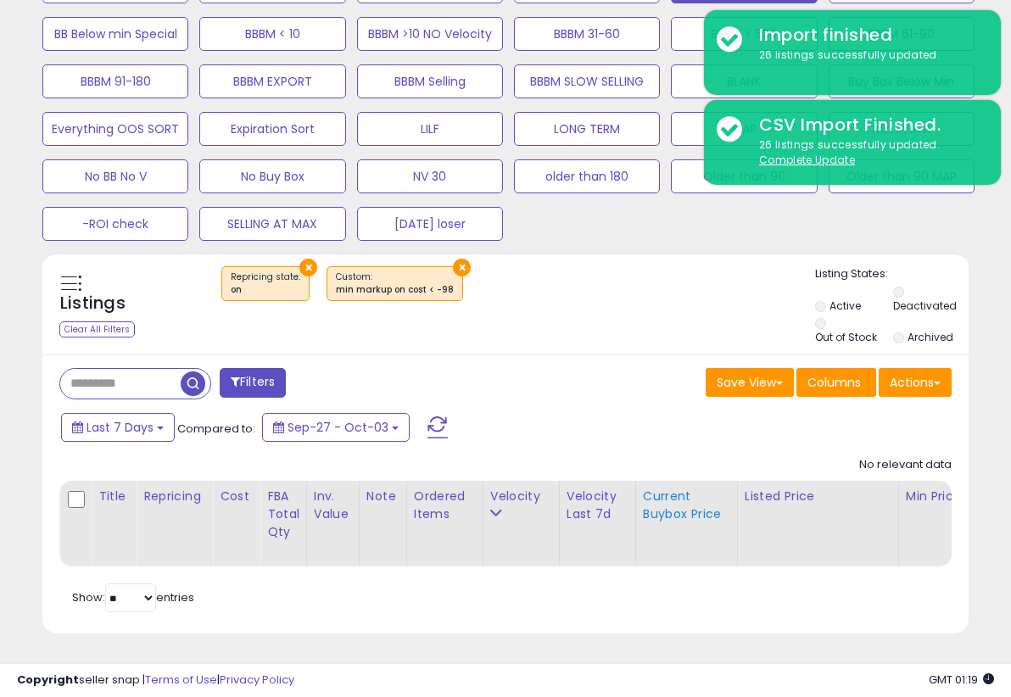
scroll to position [0, 109]
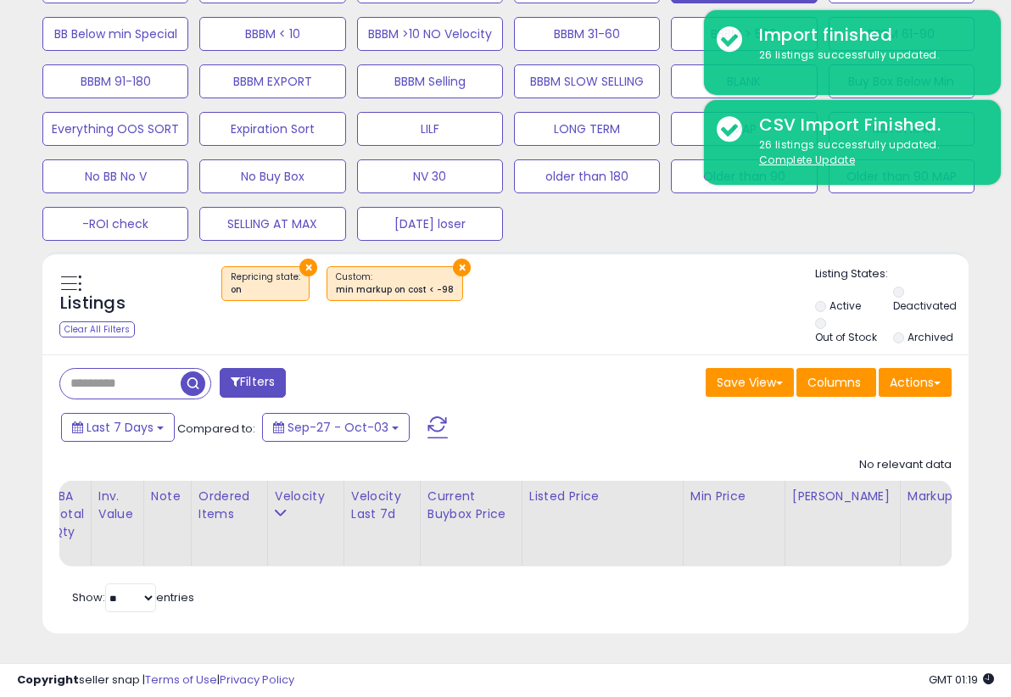
click at [600, 371] on div "Save View Save As New View Update Current View Columns Actions Import Export Vi…" at bounding box center [734, 384] width 459 height 33
click at [933, 221] on div "Default Inventory Age BB Drop in 7d Needs to Reprice BB Price Below Min Non Com…" at bounding box center [505, 77] width 968 height 332
